Goal: Task Accomplishment & Management: Use online tool/utility

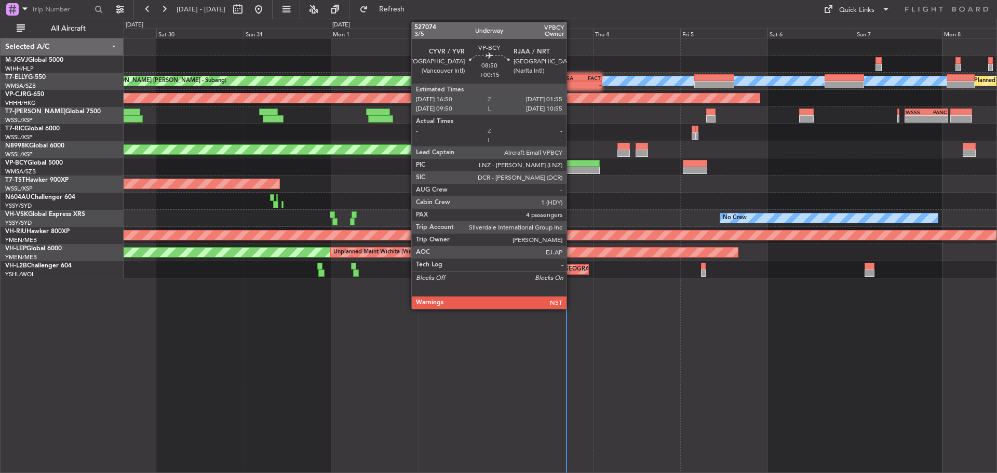
click at [571, 168] on div at bounding box center [583, 170] width 33 height 7
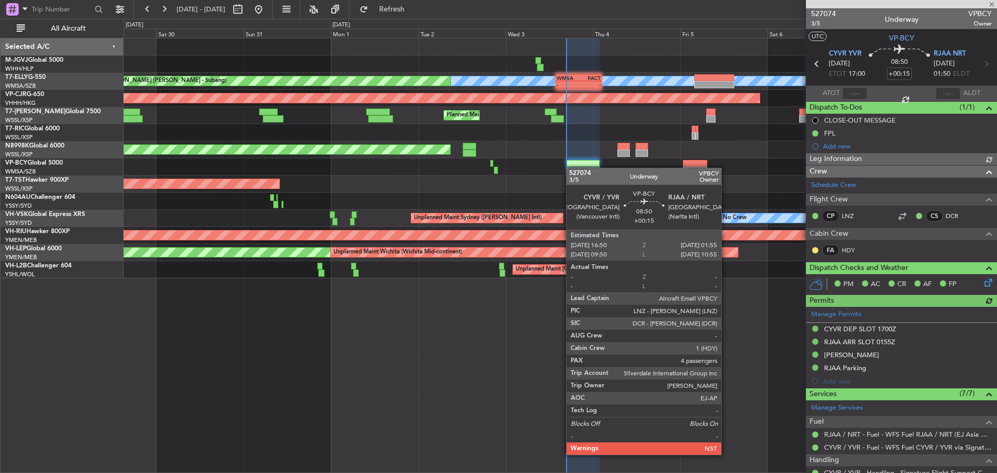
type input "[PERSON_NAME] (BTA)"
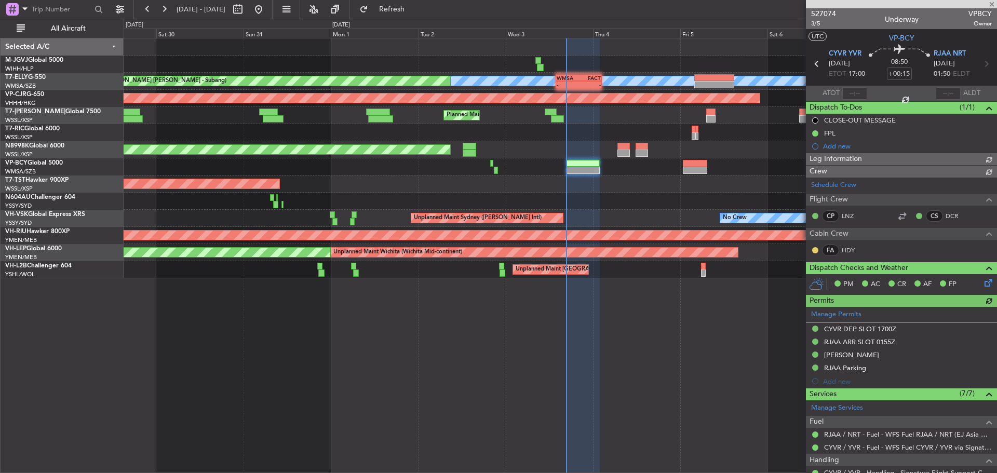
type input "[PERSON_NAME] (BTA)"
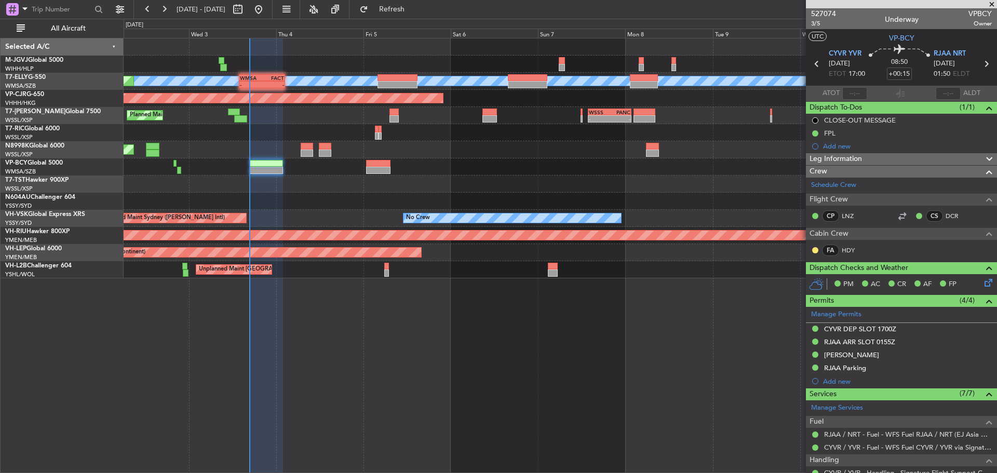
click at [408, 191] on div "Planned Maint [GEOGRAPHIC_DATA] ([GEOGRAPHIC_DATA] Intl) [PERSON_NAME] Planned …" at bounding box center [560, 158] width 873 height 240
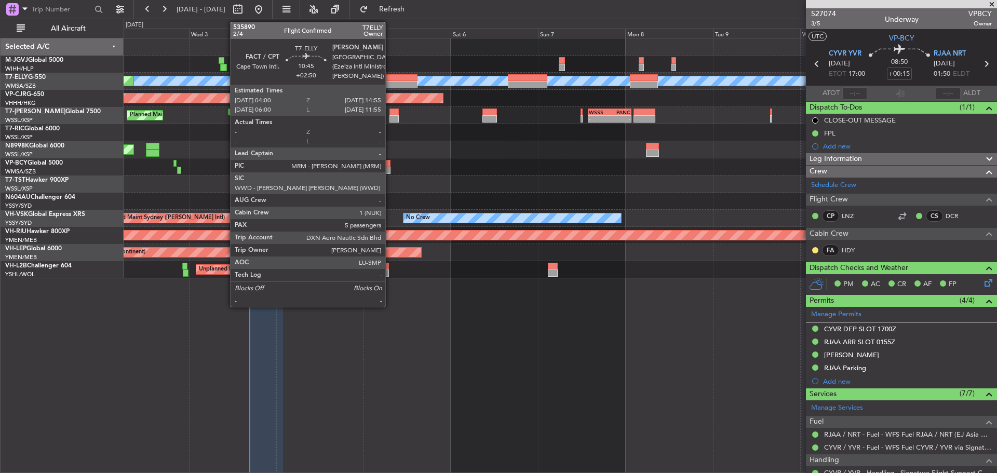
click at [390, 79] on div at bounding box center [397, 77] width 40 height 7
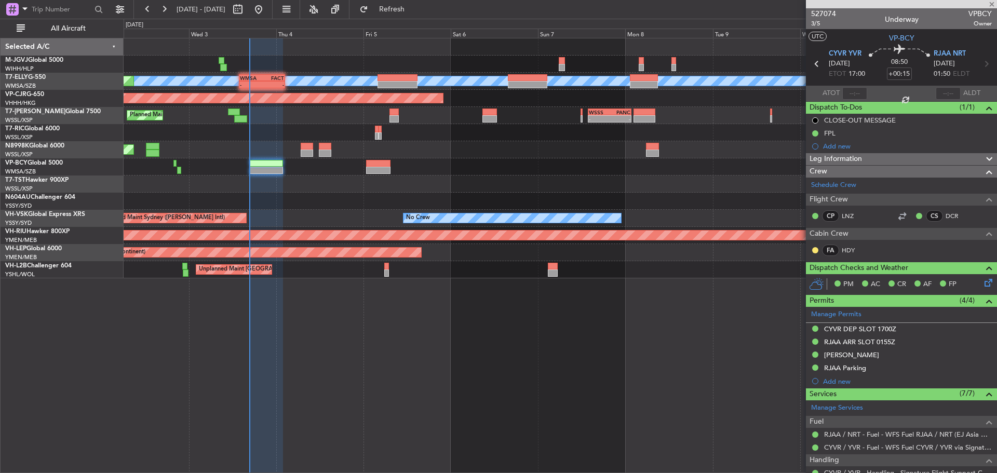
type input "+02:50"
type input "5"
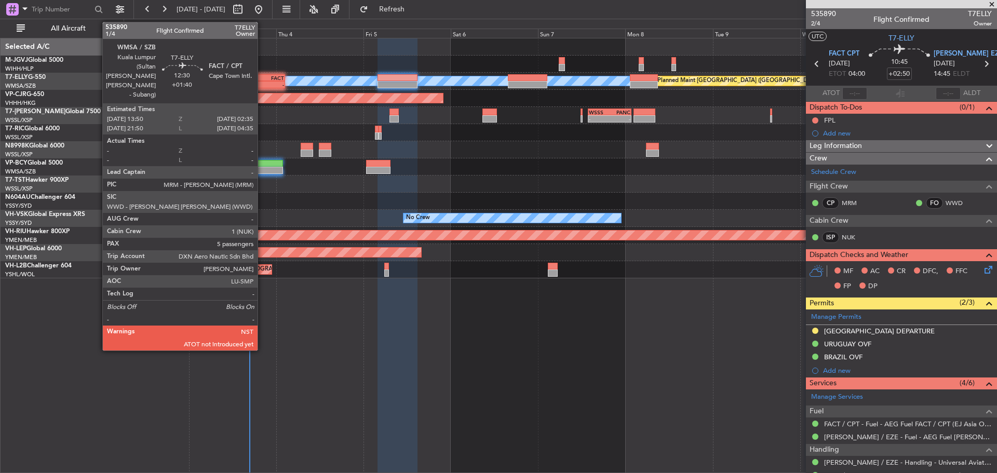
click at [262, 82] on div "-" at bounding box center [273, 85] width 22 height 6
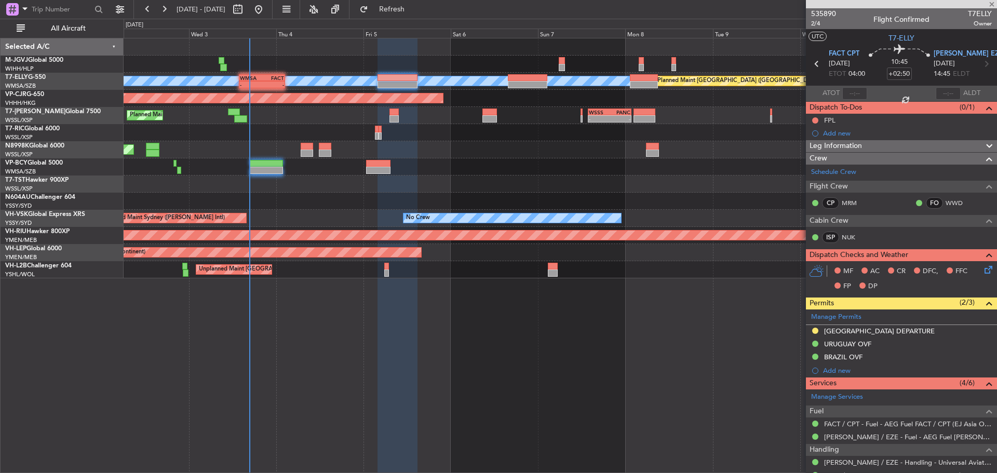
type input "+01:40"
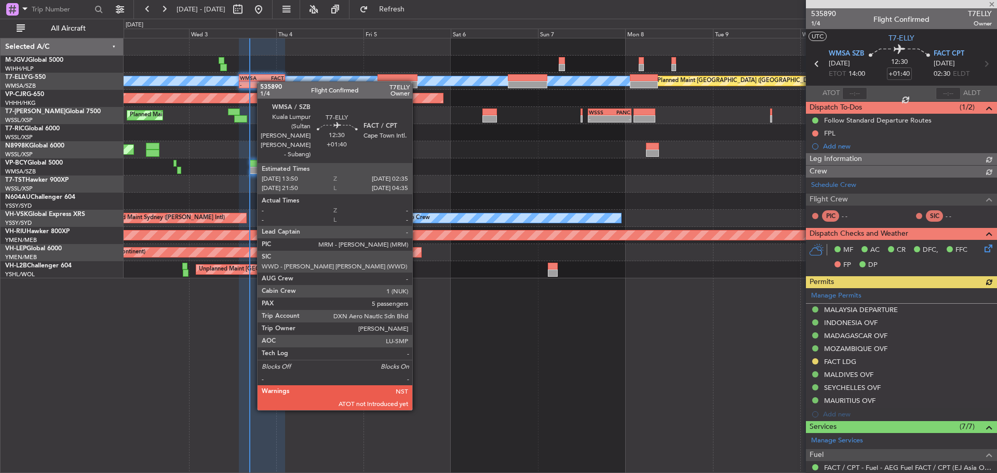
type input "[PERSON_NAME] (BTA)"
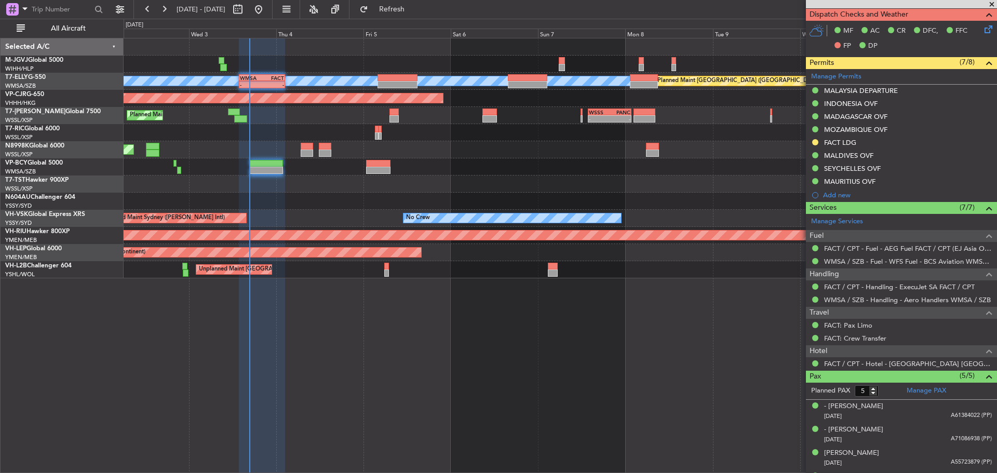
scroll to position [296, 0]
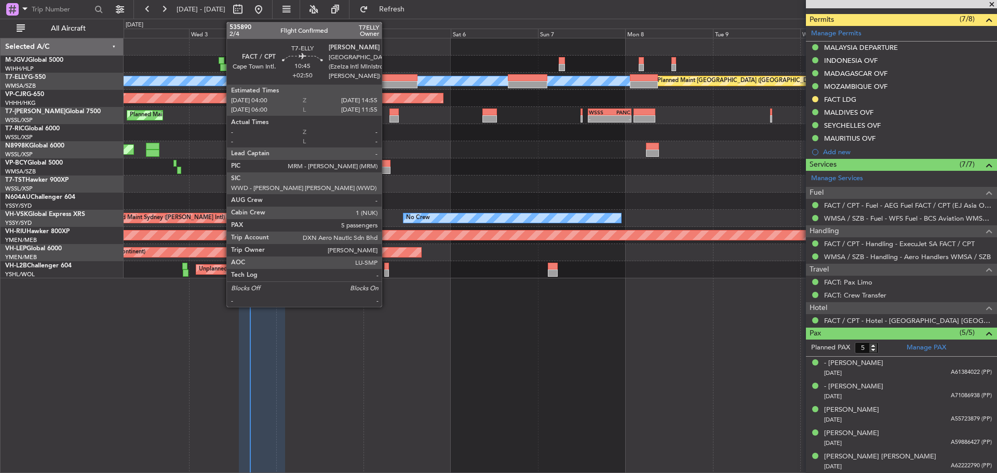
click at [386, 87] on div at bounding box center [397, 84] width 40 height 7
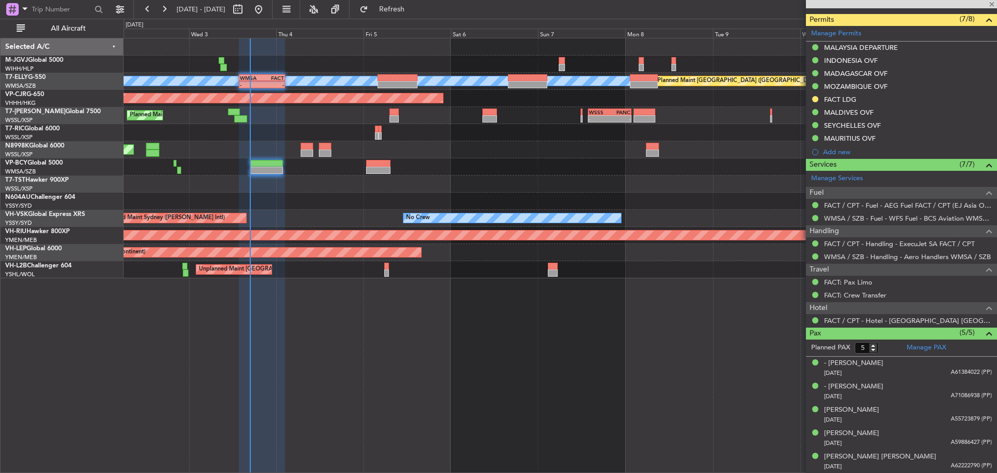
type input "+02:50"
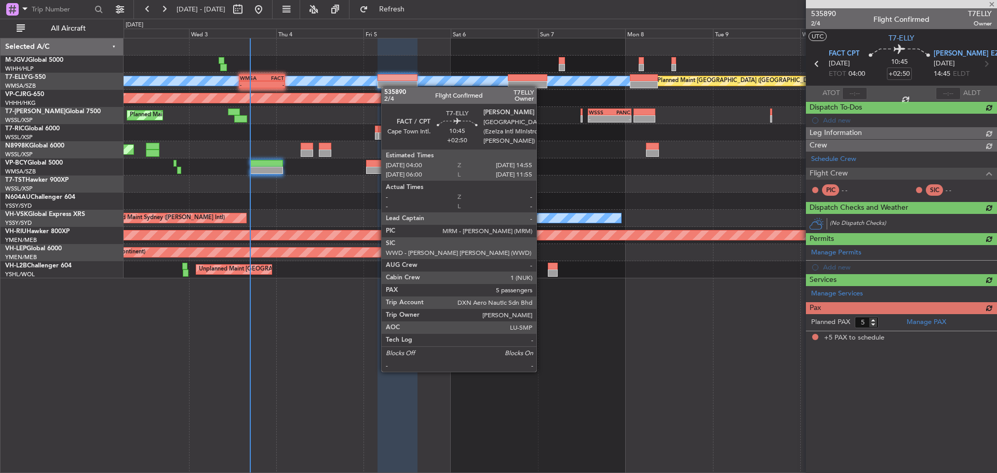
scroll to position [0, 0]
